Goal: Information Seeking & Learning: Understand process/instructions

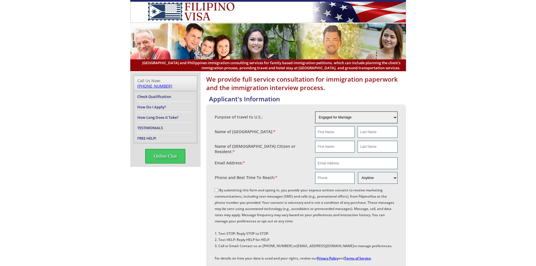
click at [393, 118] on select "Engaged for Marriage Already Married to U.S. Citizen / Resident For Short Term …" at bounding box center [356, 117] width 82 height 12
click at [482, 123] on div "We provide full service consultation for immigration paperwork and the immigrat…" at bounding box center [268, 241] width 536 height 338
click at [152, 94] on link "Check Qualification" at bounding box center [154, 96] width 34 height 5
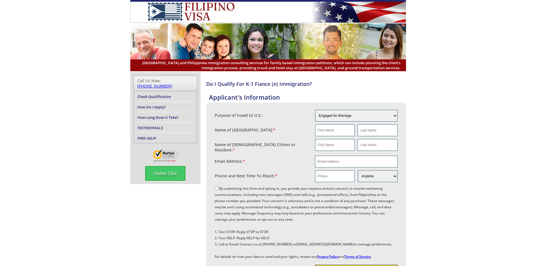
click at [144, 104] on link "How Do I Apply?" at bounding box center [151, 106] width 29 height 5
click at [149, 91] on li "Check Qualification" at bounding box center [165, 96] width 56 height 10
click at [150, 94] on link "Check Qualification" at bounding box center [154, 96] width 34 height 5
click at [149, 115] on link "How Long Does it Take?" at bounding box center [157, 117] width 41 height 5
